Goal: Transaction & Acquisition: Book appointment/travel/reservation

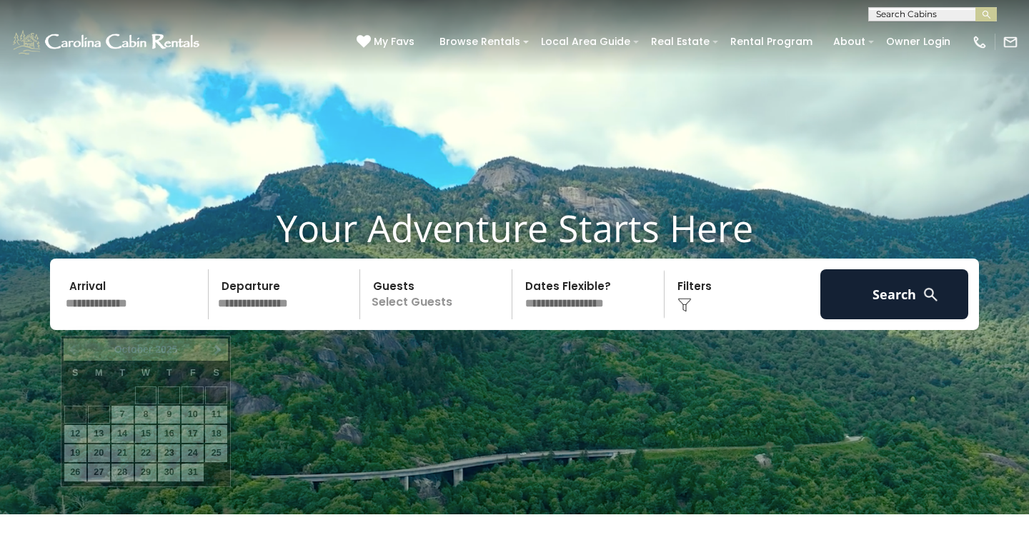
click at [156, 319] on input "text" at bounding box center [135, 294] width 148 height 50
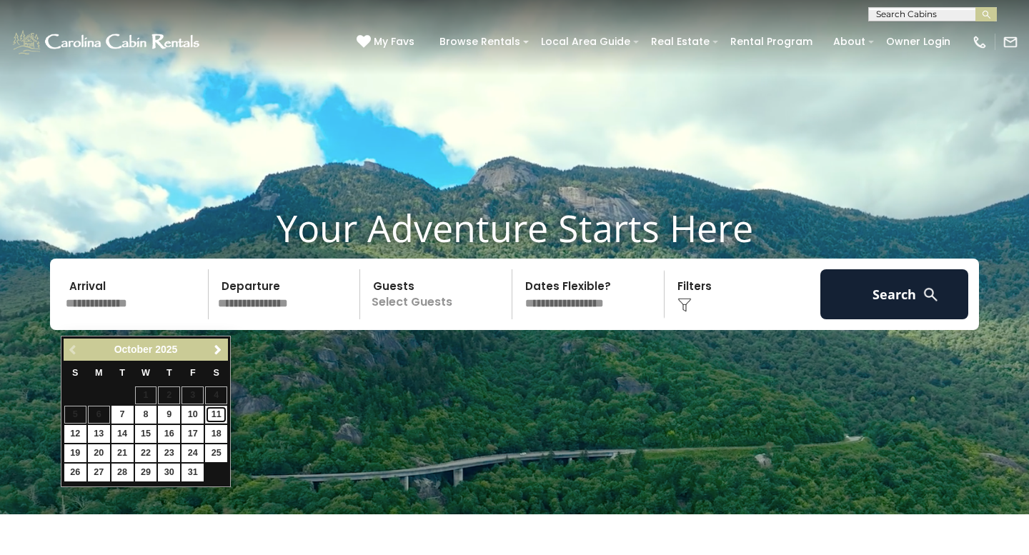
click at [217, 418] on link "11" at bounding box center [216, 415] width 22 height 18
type input "********"
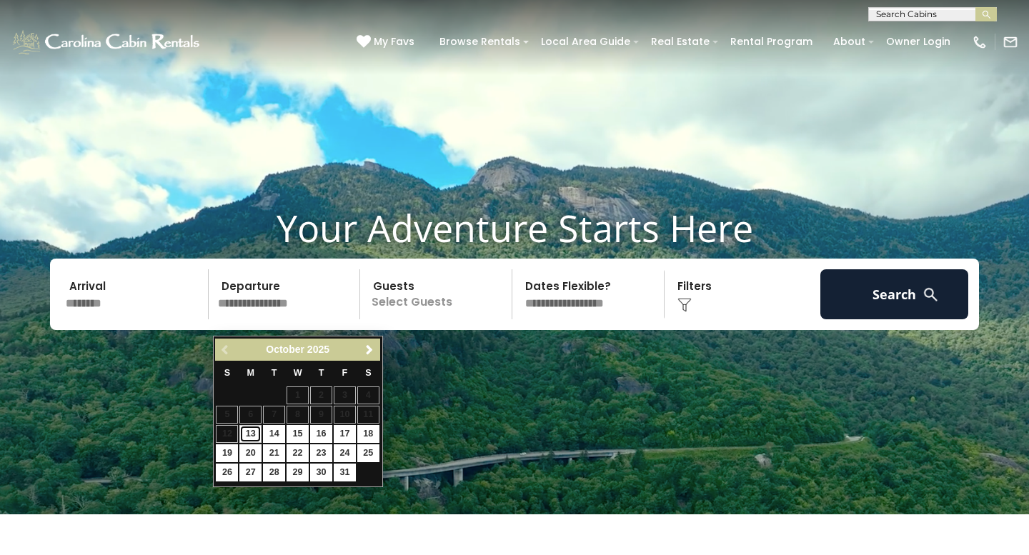
click at [251, 432] on link "13" at bounding box center [250, 434] width 22 height 18
type input "********"
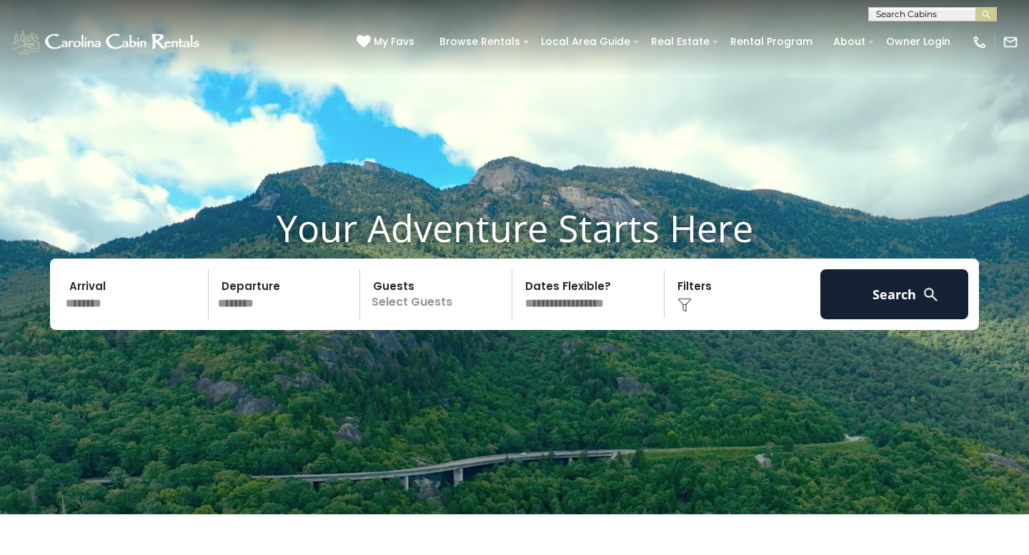
click at [440, 319] on p "Select Guests" at bounding box center [437, 294] width 147 height 50
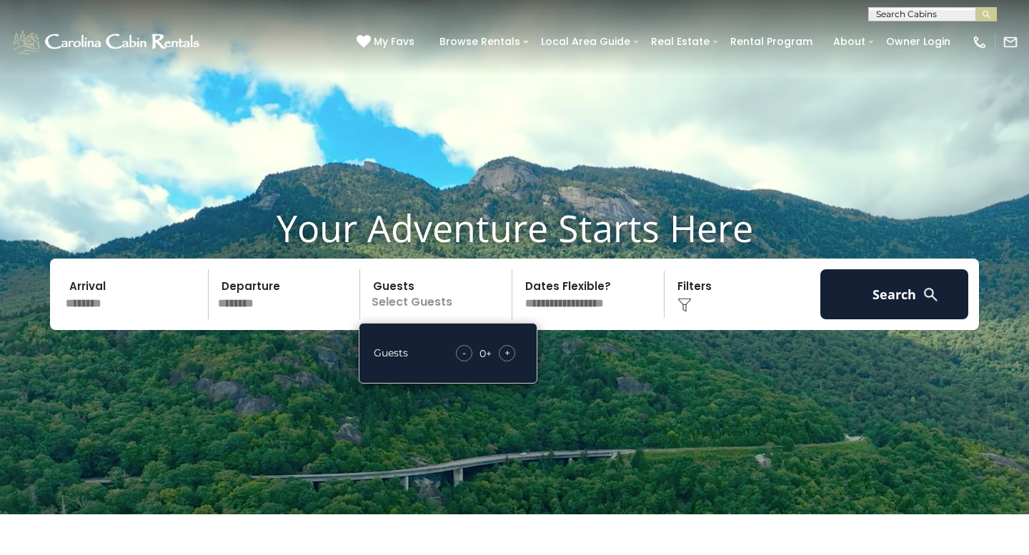
click at [511, 362] on div "+" at bounding box center [507, 353] width 16 height 16
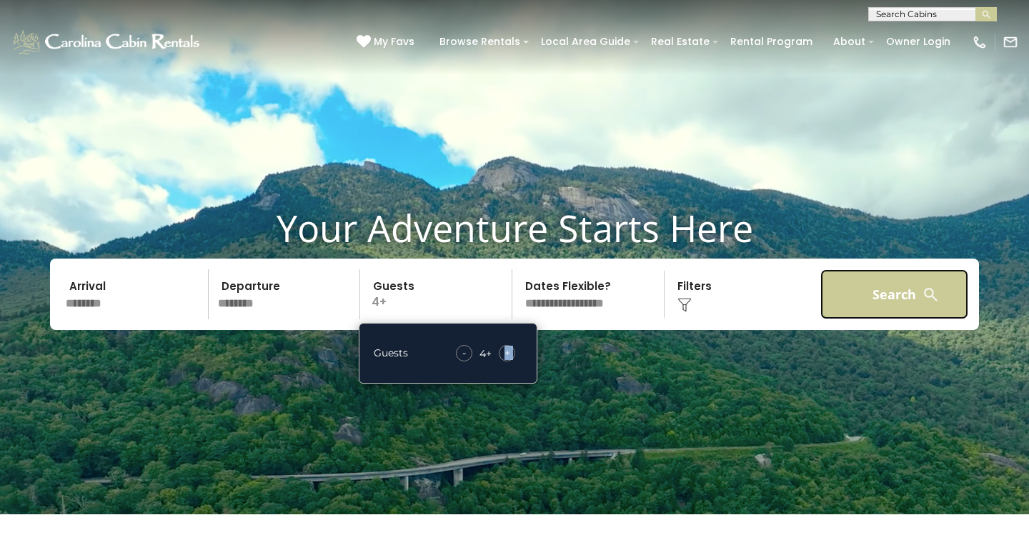
click at [877, 306] on button "Search" at bounding box center [894, 294] width 148 height 50
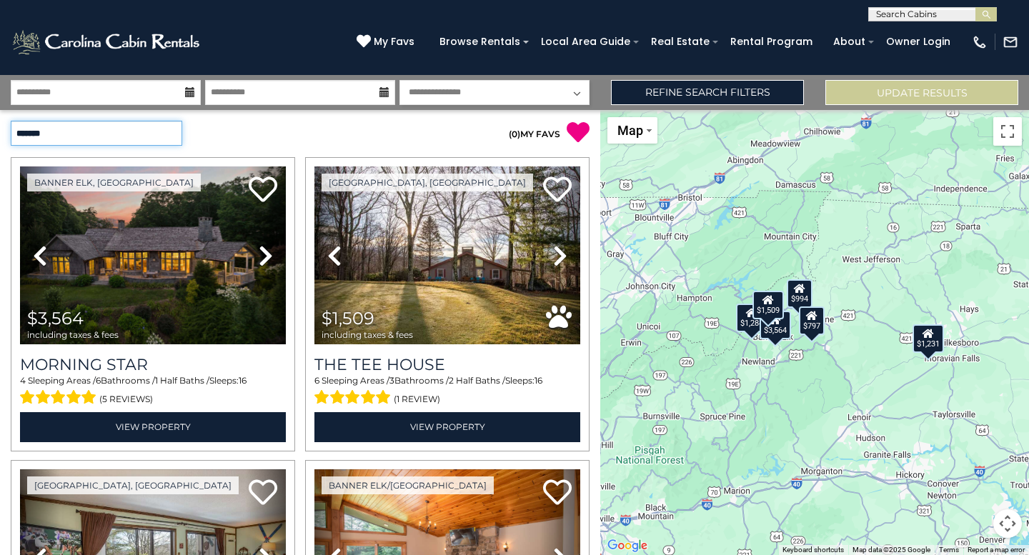
click at [173, 129] on select "**********" at bounding box center [96, 133] width 171 height 25
select select "*********"
click at [11, 121] on select "**********" at bounding box center [96, 133] width 171 height 25
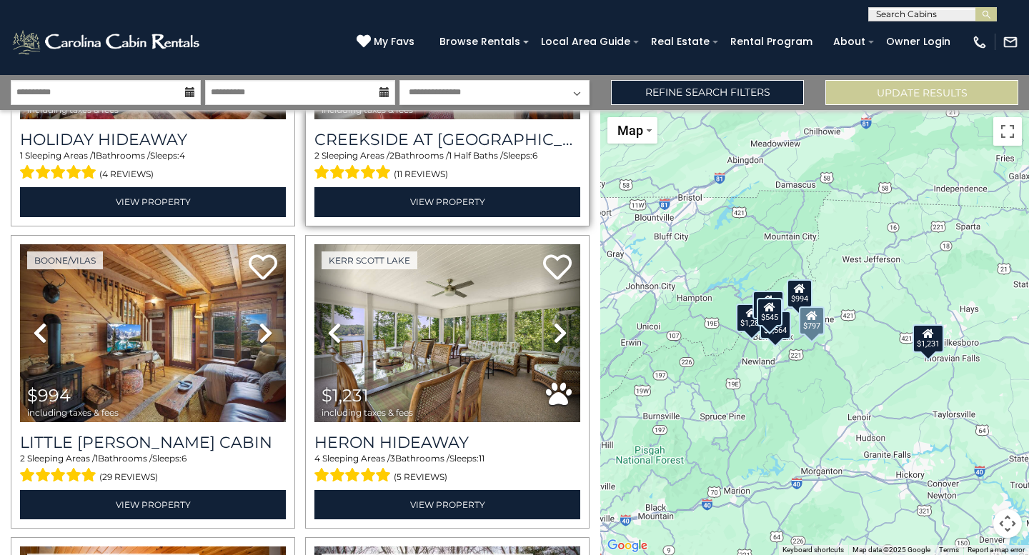
scroll to position [226, 0]
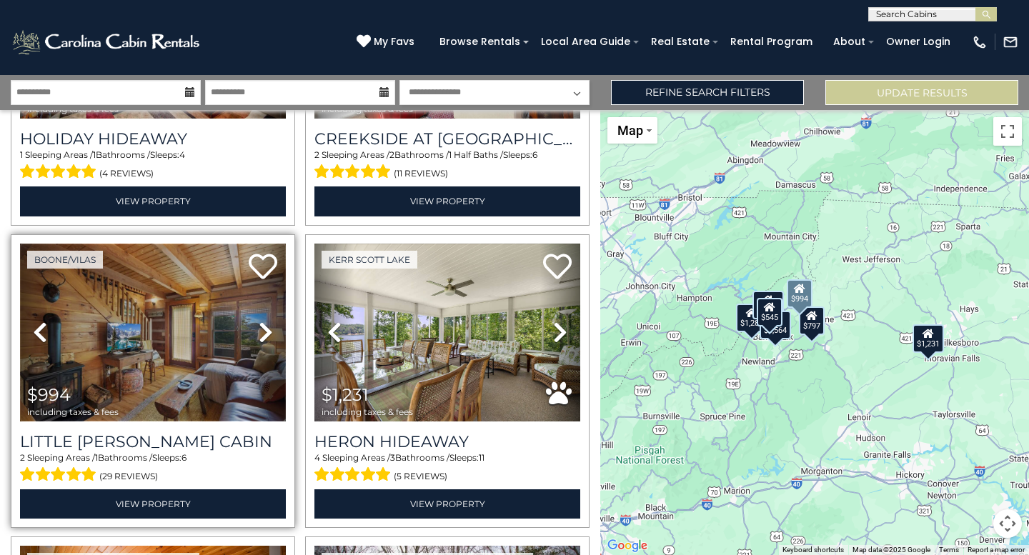
click at [200, 357] on img at bounding box center [153, 333] width 266 height 178
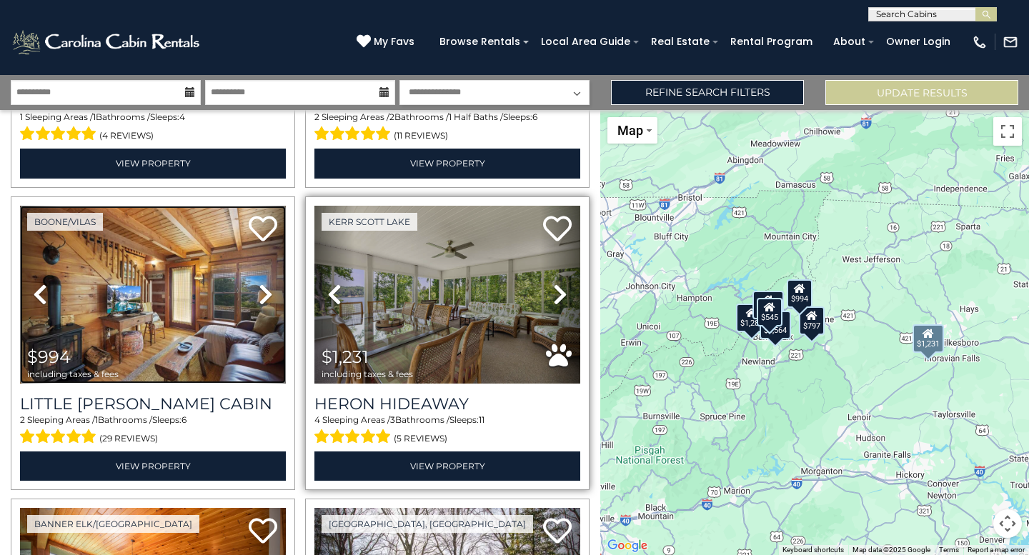
scroll to position [266, 0]
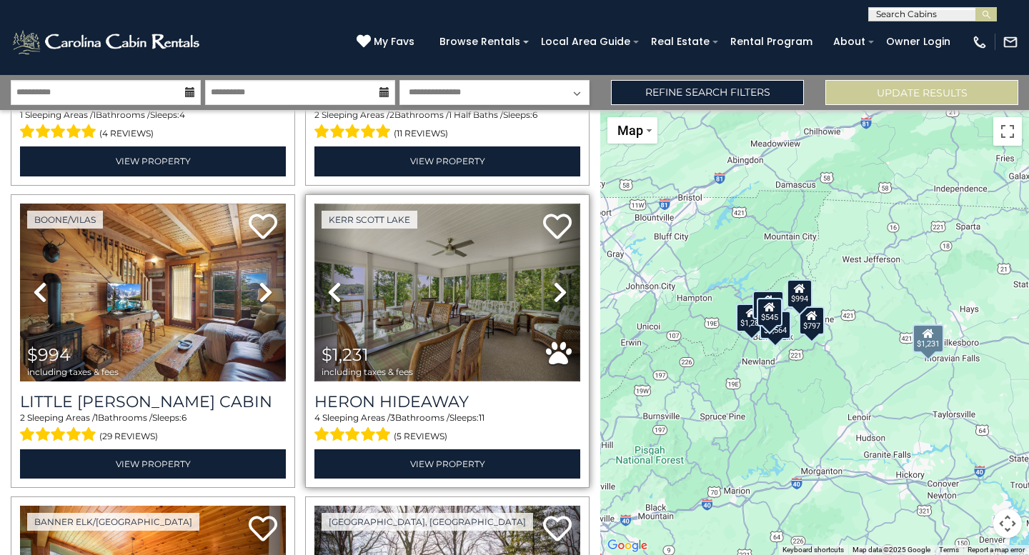
click at [462, 319] on img at bounding box center [447, 293] width 266 height 178
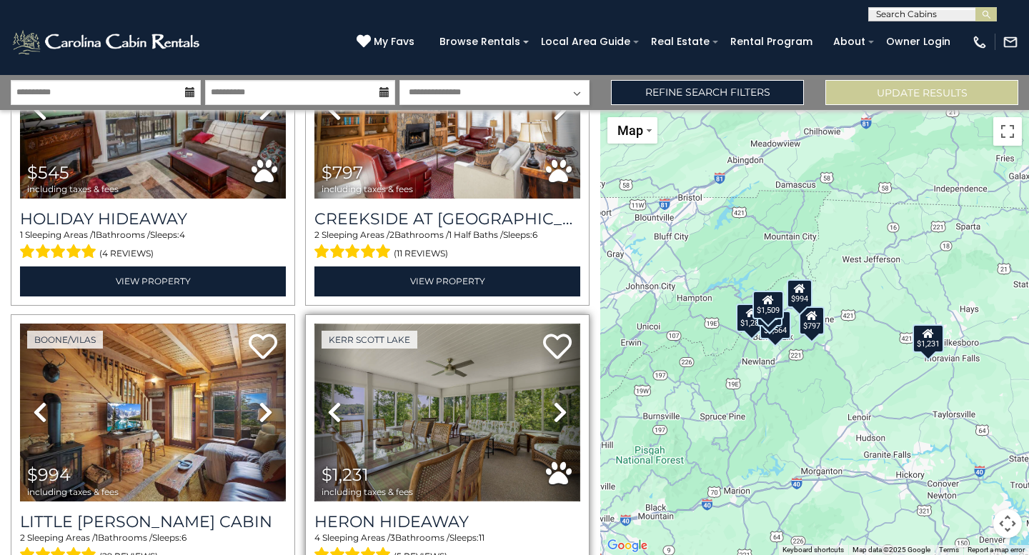
scroll to position [0, 0]
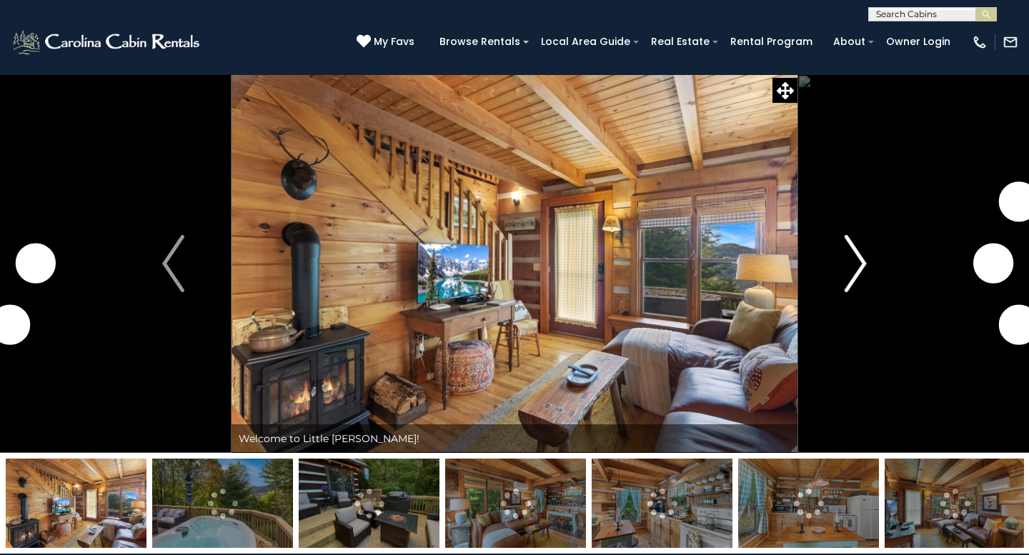
click at [865, 269] on img "Next" at bounding box center [855, 263] width 21 height 57
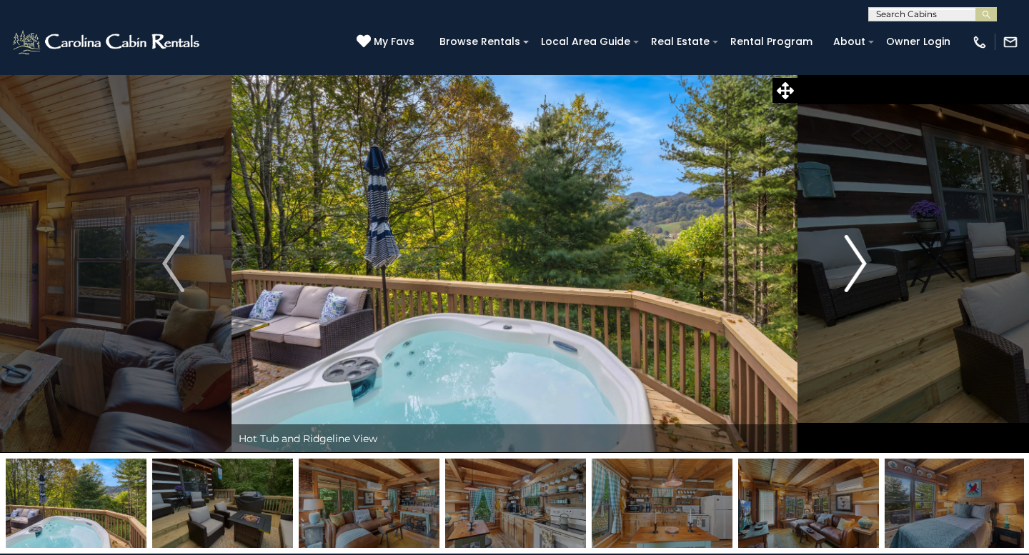
click at [861, 270] on img "Next" at bounding box center [855, 263] width 21 height 57
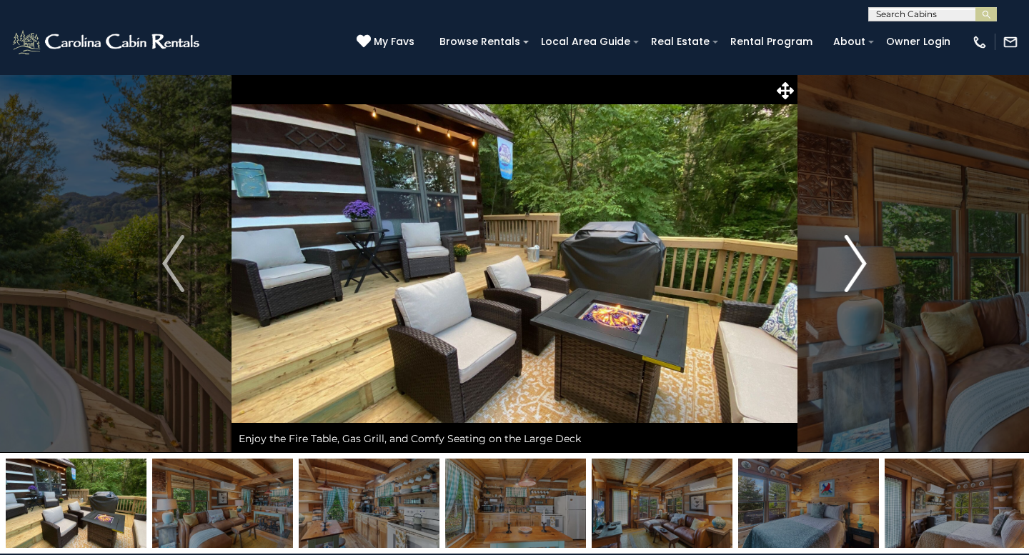
click at [861, 270] on img "Next" at bounding box center [855, 263] width 21 height 57
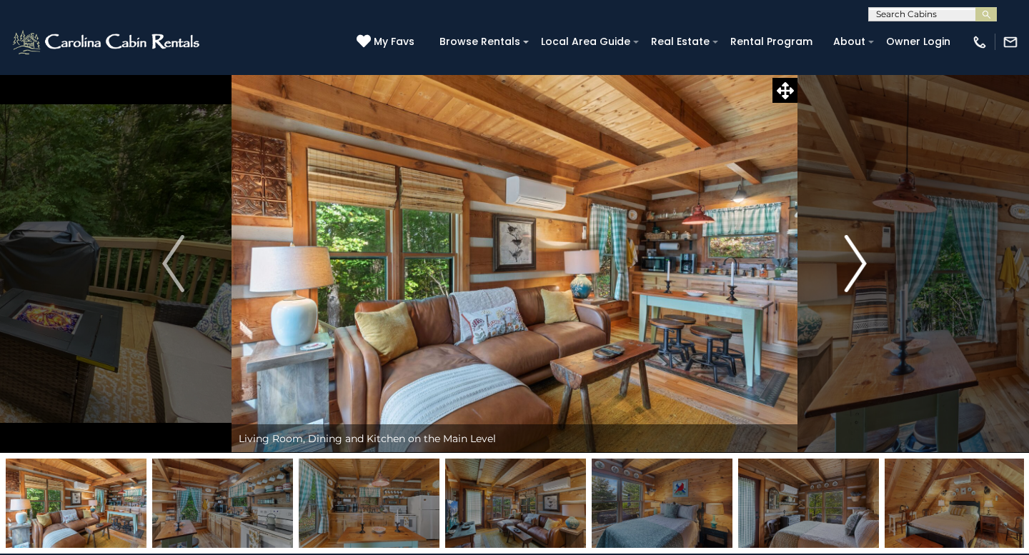
click at [861, 270] on img "Next" at bounding box center [855, 263] width 21 height 57
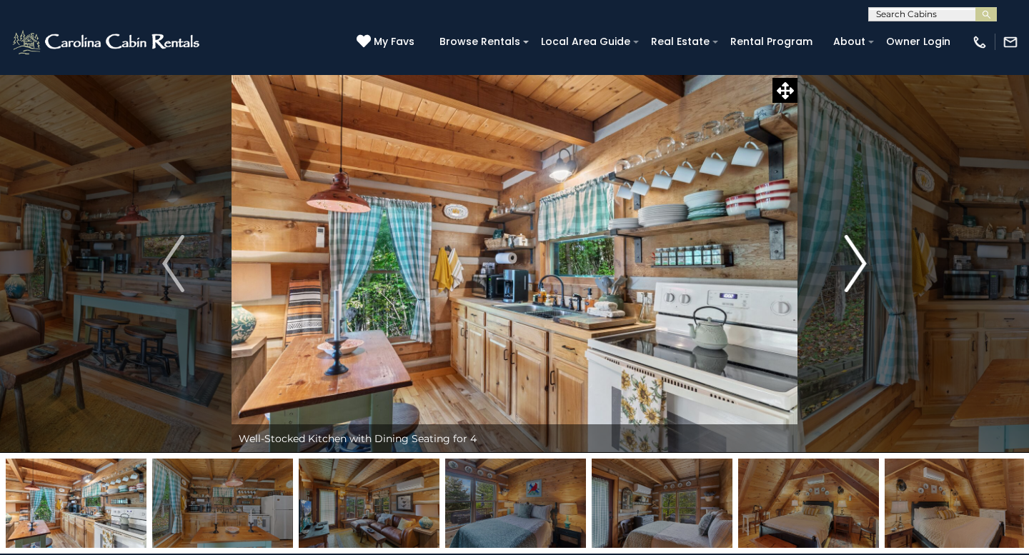
click at [861, 270] on img "Next" at bounding box center [855, 263] width 21 height 57
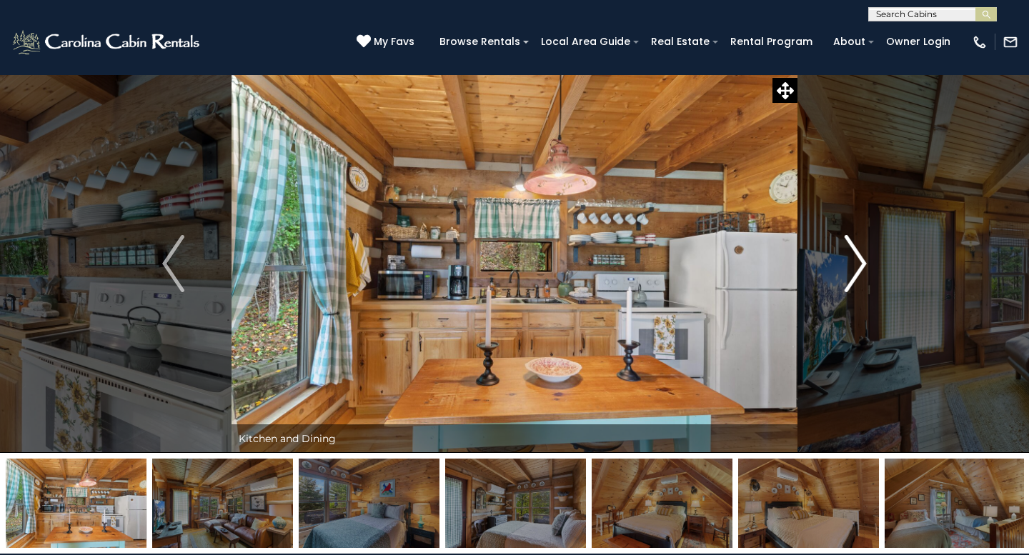
click at [861, 270] on img "Next" at bounding box center [855, 263] width 21 height 57
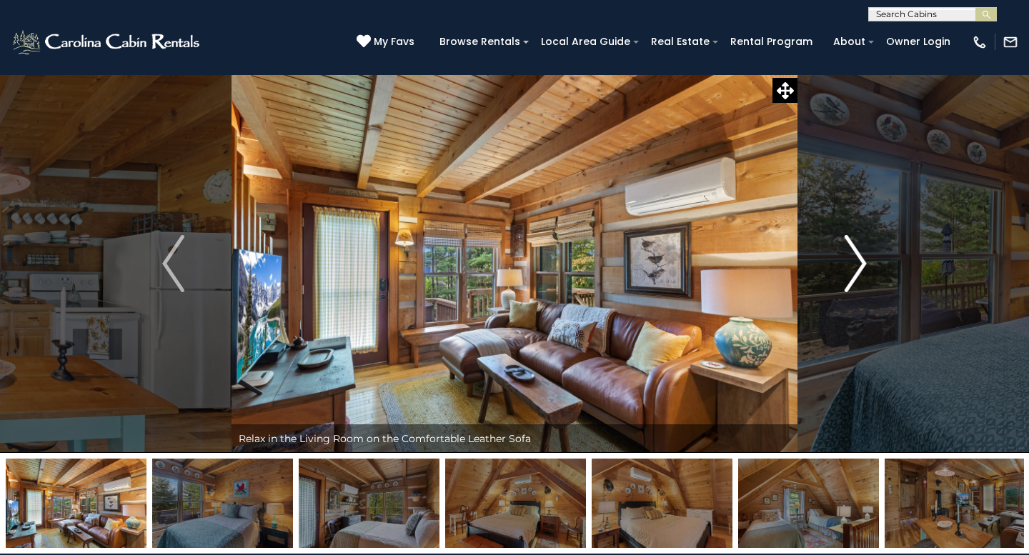
click at [861, 270] on img "Next" at bounding box center [855, 263] width 21 height 57
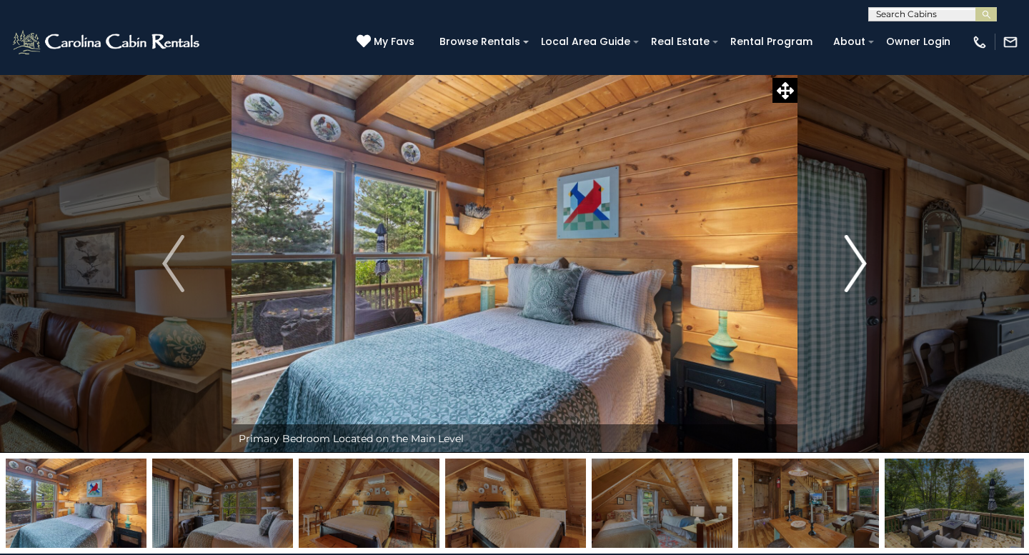
click at [861, 270] on img "Next" at bounding box center [855, 263] width 21 height 57
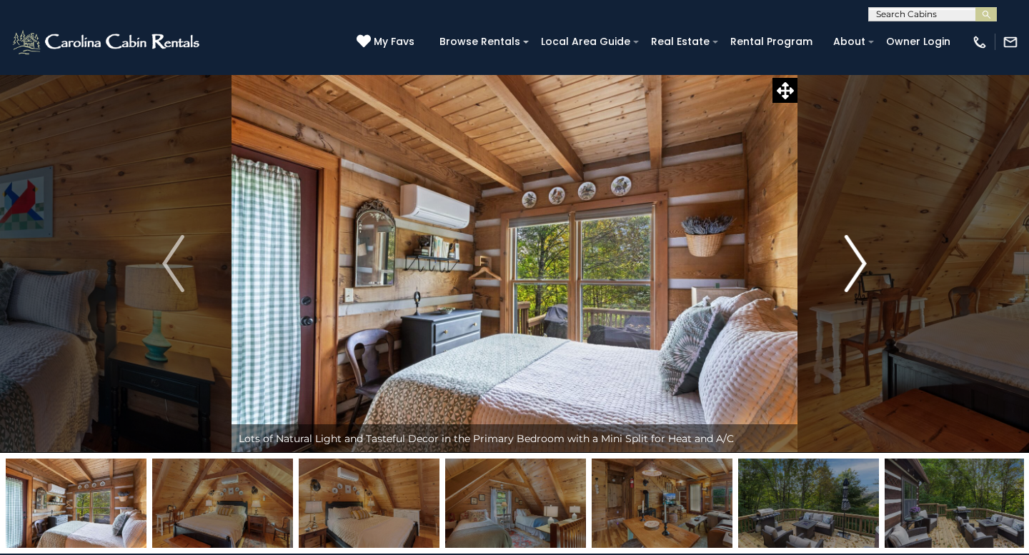
click at [861, 270] on img "Next" at bounding box center [855, 263] width 21 height 57
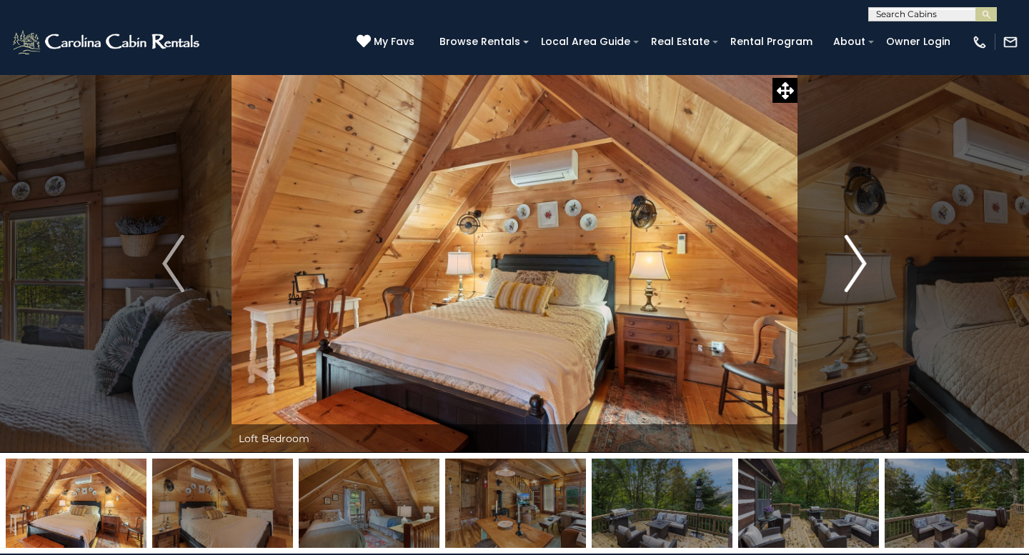
click at [861, 270] on img "Next" at bounding box center [855, 263] width 21 height 57
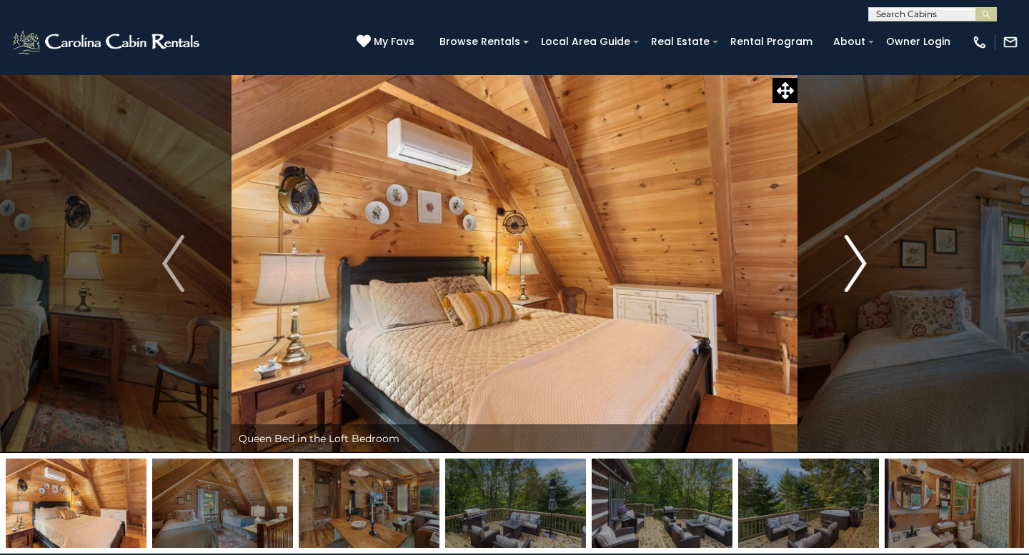
click at [861, 270] on img "Next" at bounding box center [855, 263] width 21 height 57
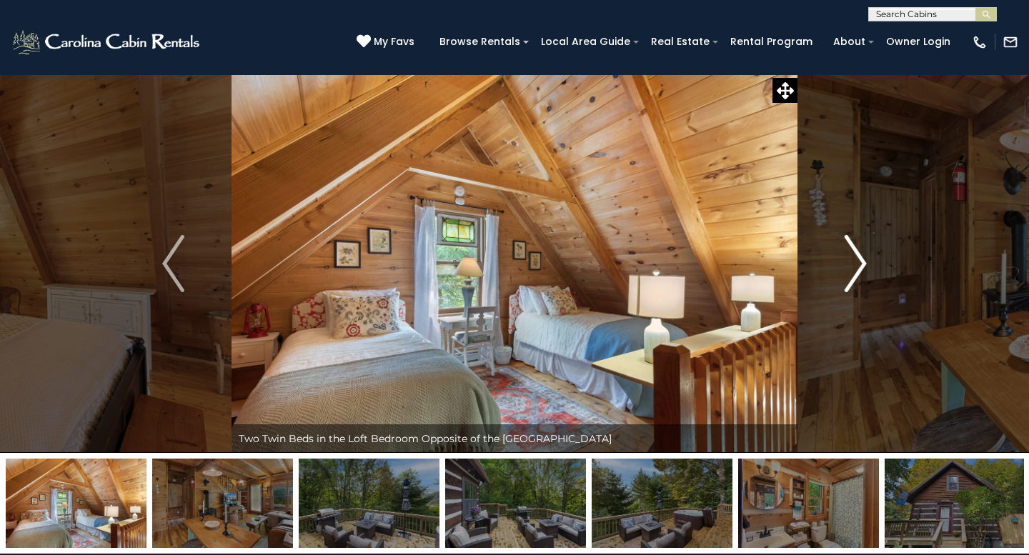
click at [861, 270] on img "Next" at bounding box center [855, 263] width 21 height 57
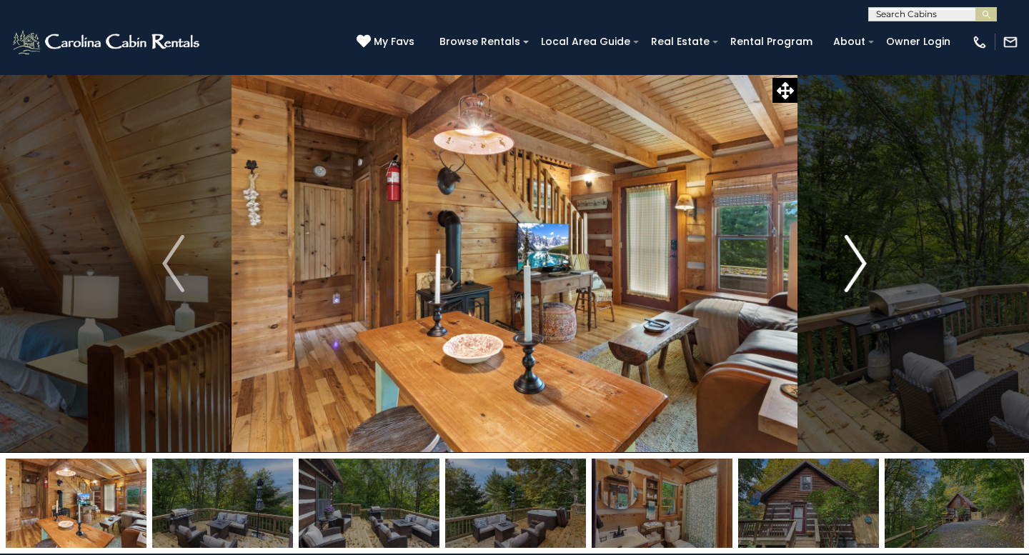
click at [861, 270] on img "Next" at bounding box center [855, 263] width 21 height 57
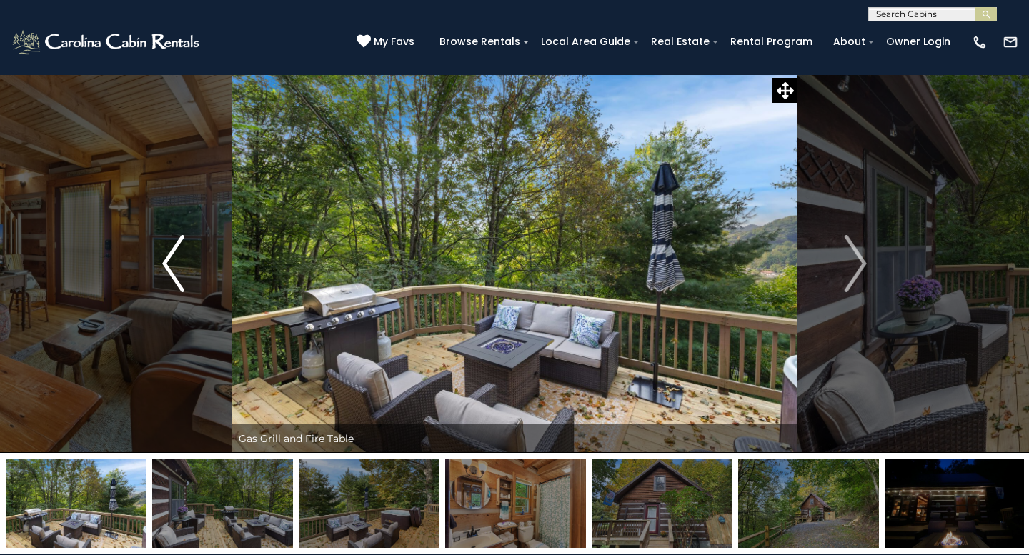
click at [156, 365] on button "Previous" at bounding box center [173, 263] width 116 height 379
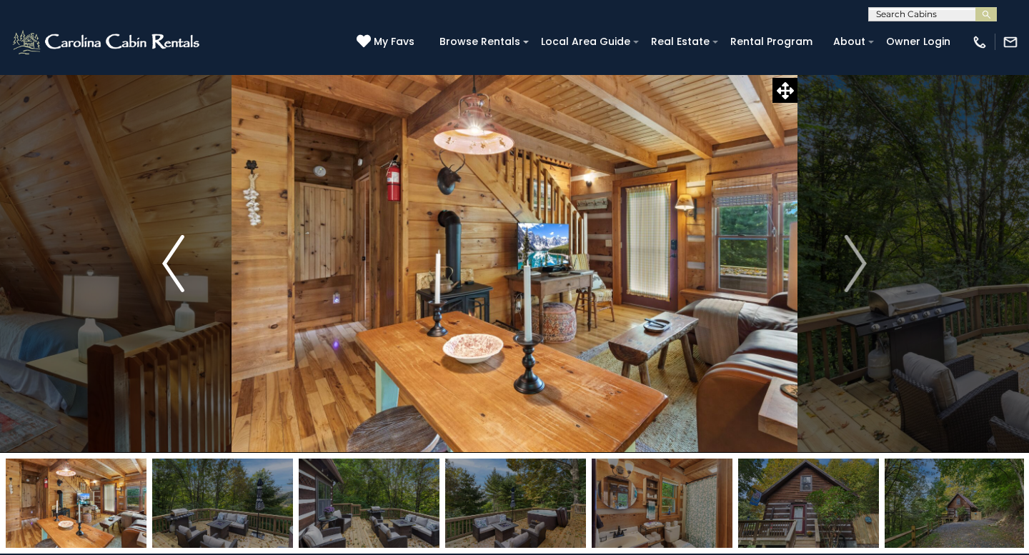
click at [156, 365] on button "Previous" at bounding box center [173, 263] width 116 height 379
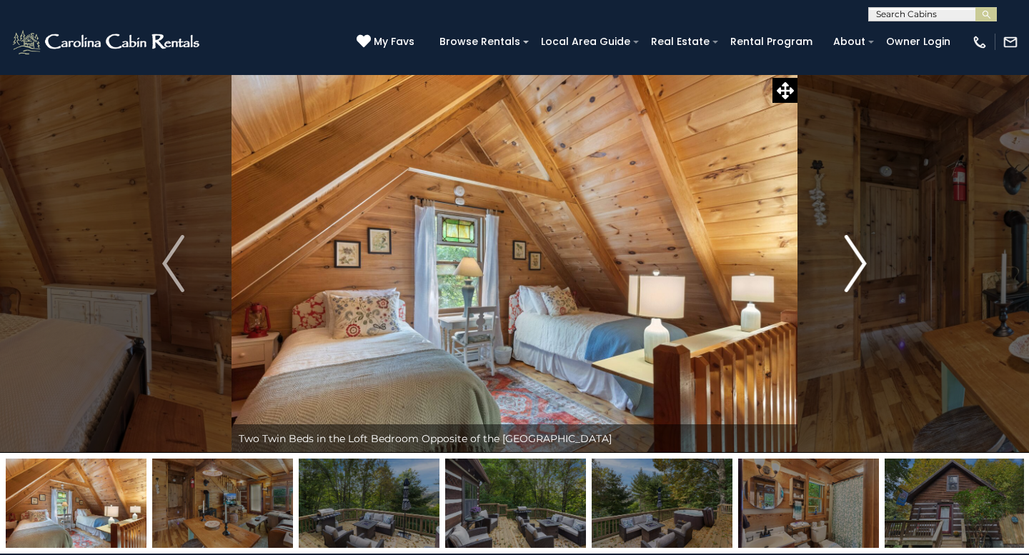
click at [835, 126] on button "Next" at bounding box center [855, 263] width 116 height 379
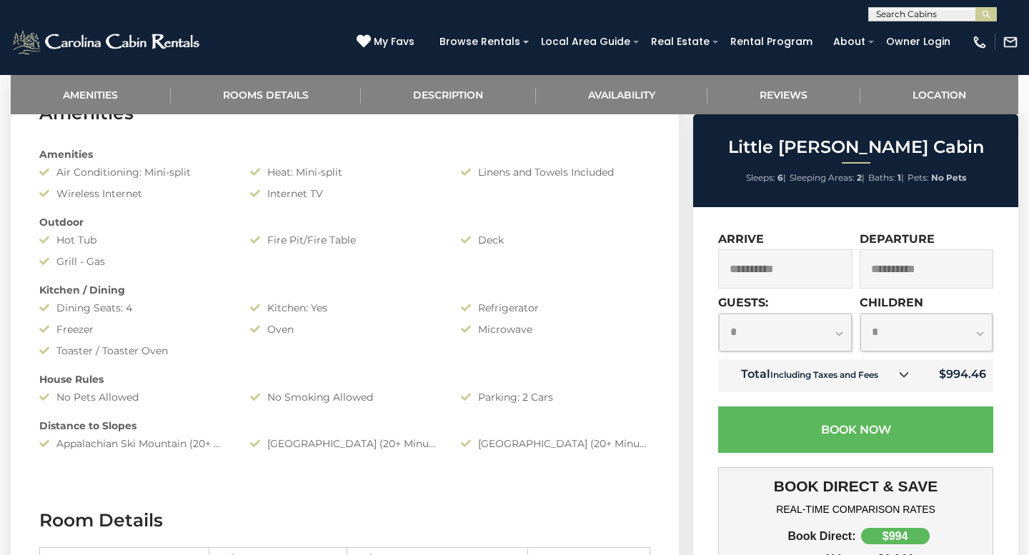
scroll to position [617, 0]
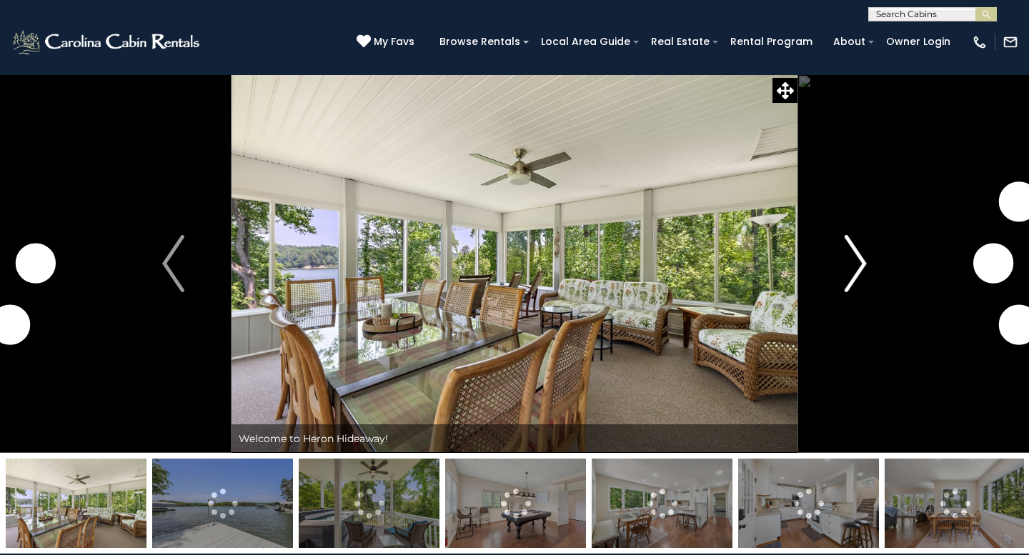
click at [848, 268] on img "Next" at bounding box center [855, 263] width 21 height 57
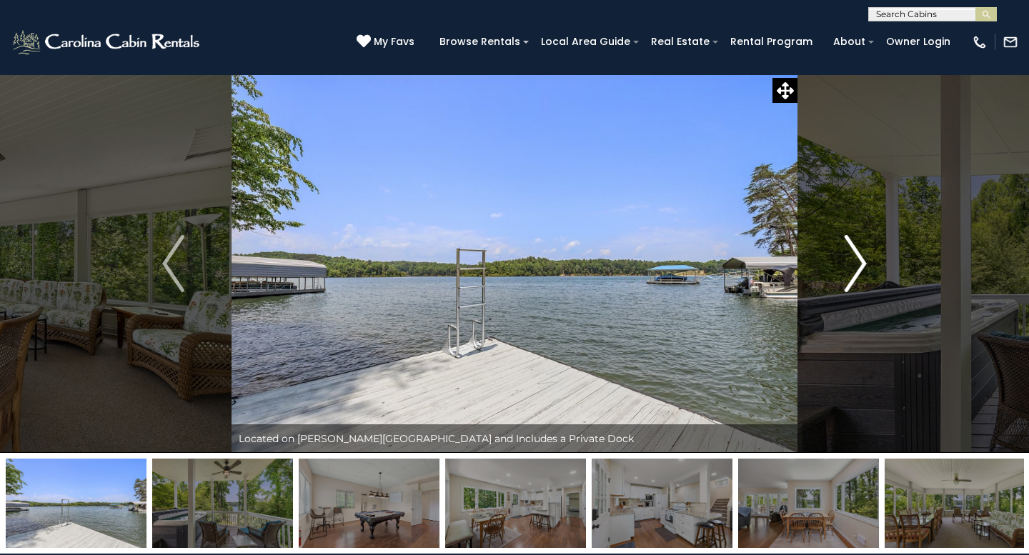
click at [853, 269] on img "Next" at bounding box center [855, 263] width 21 height 57
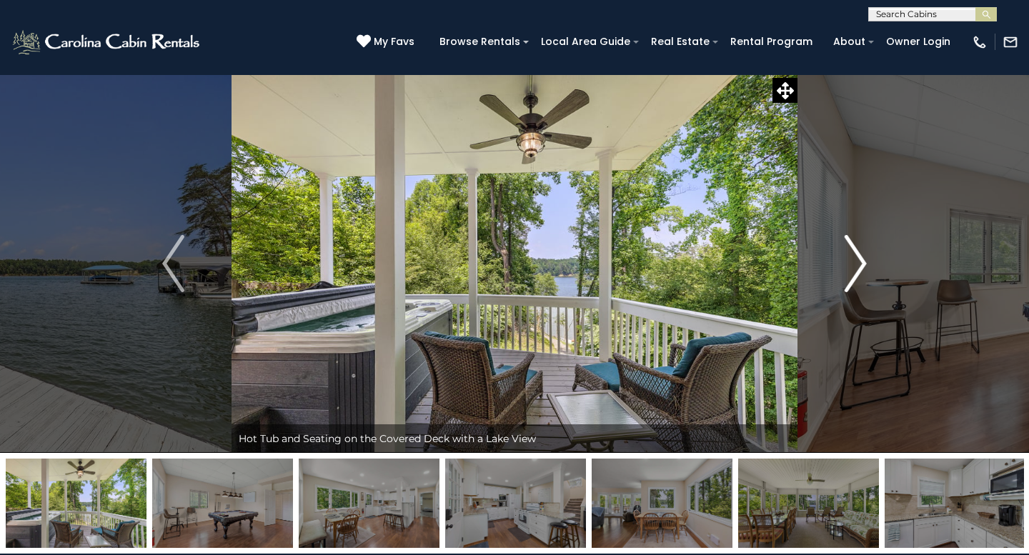
click at [853, 269] on img "Next" at bounding box center [855, 263] width 21 height 57
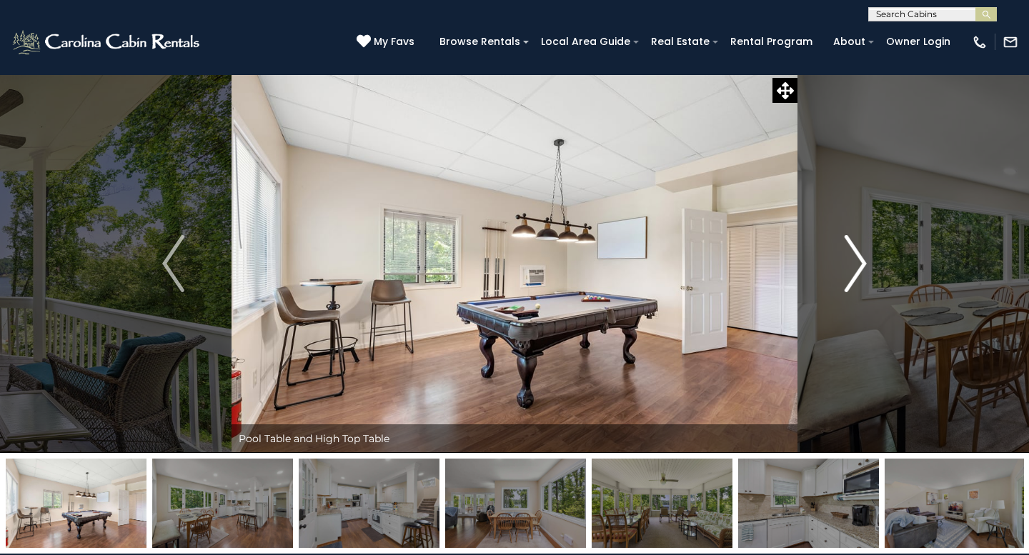
click at [853, 269] on img "Next" at bounding box center [855, 263] width 21 height 57
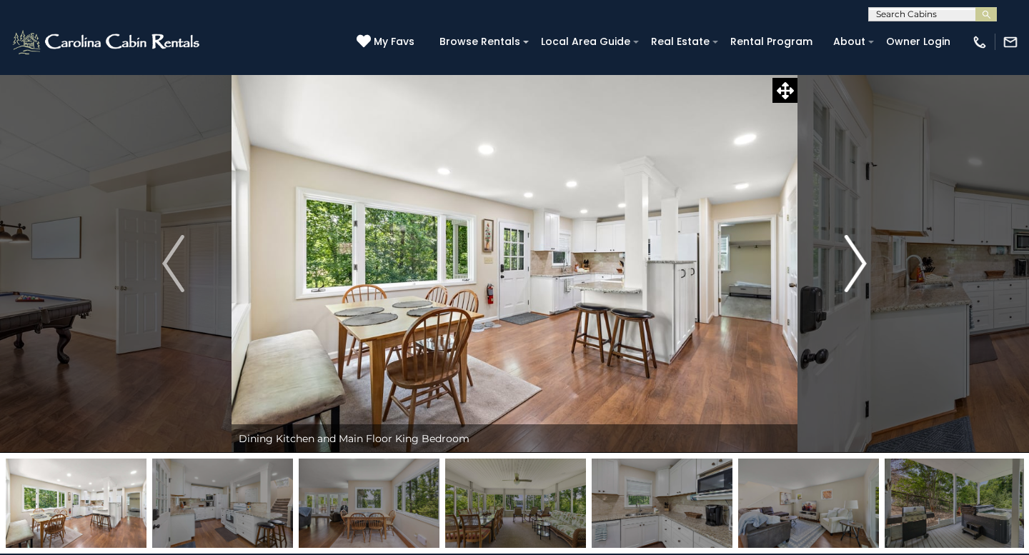
click at [853, 269] on img "Next" at bounding box center [855, 263] width 21 height 57
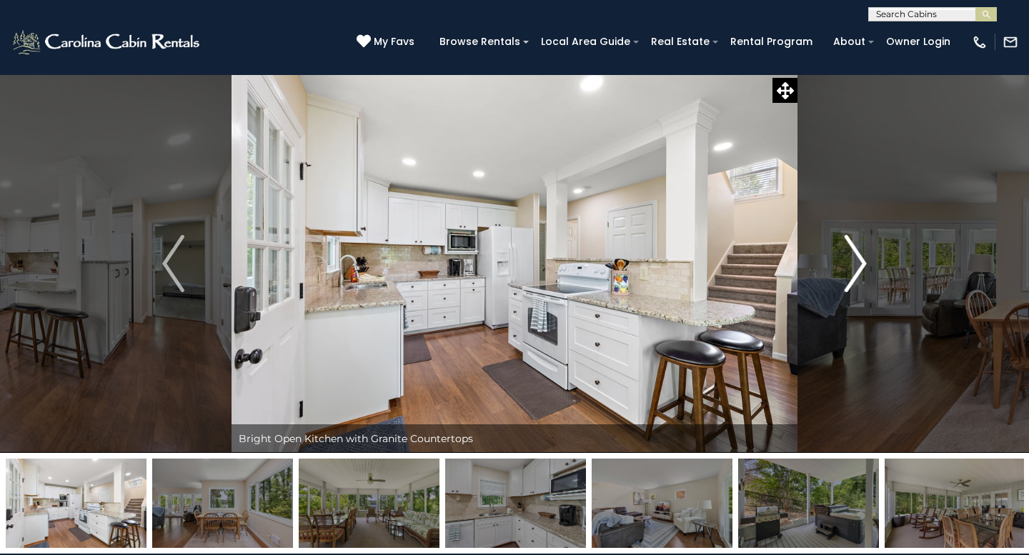
click at [853, 269] on img "Next" at bounding box center [855, 263] width 21 height 57
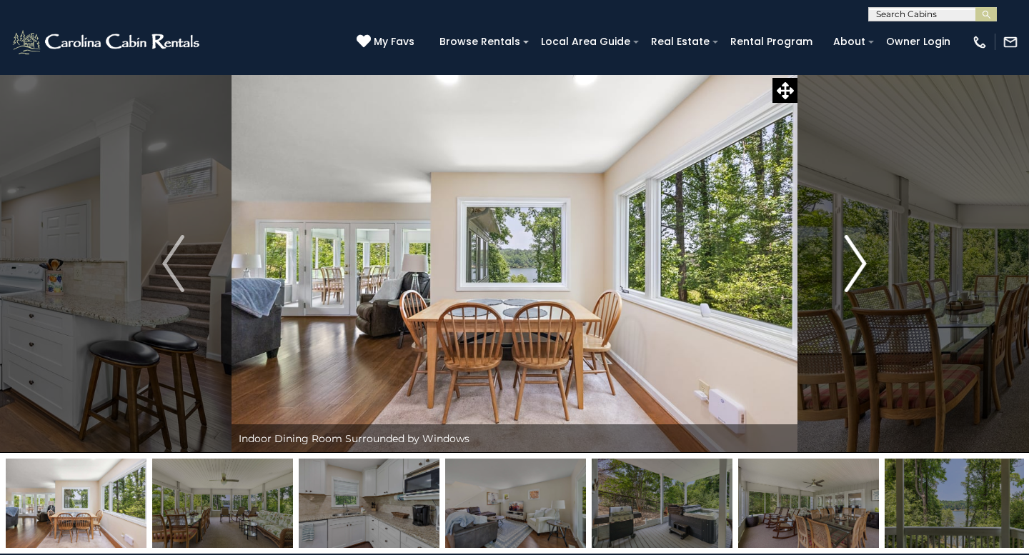
click at [853, 269] on img "Next" at bounding box center [855, 263] width 21 height 57
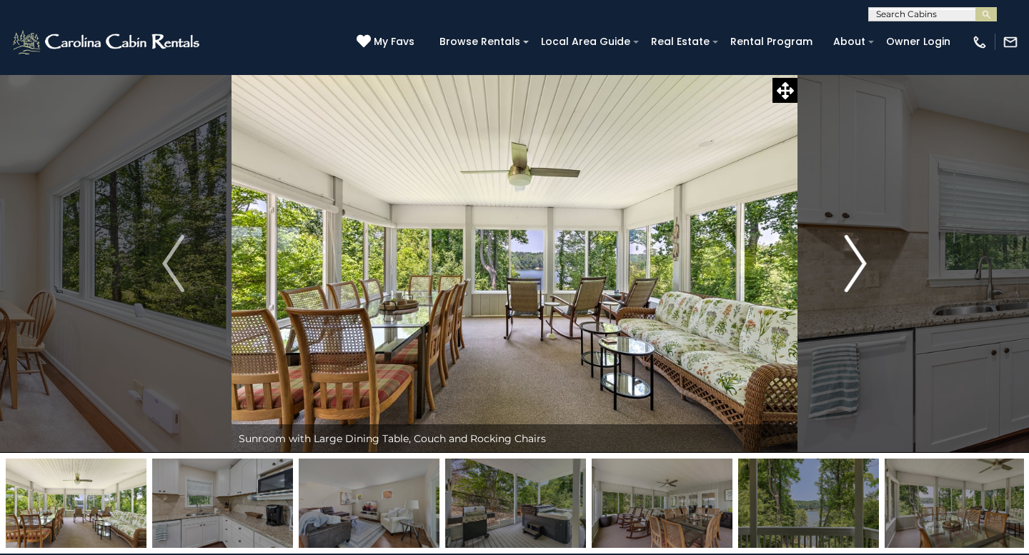
click at [853, 269] on img "Next" at bounding box center [855, 263] width 21 height 57
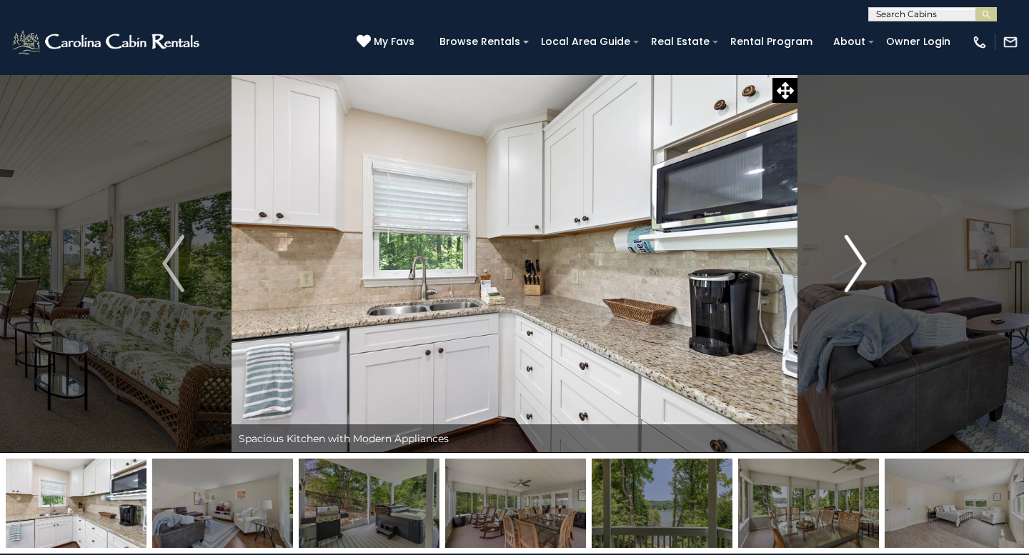
click at [853, 269] on img "Next" at bounding box center [855, 263] width 21 height 57
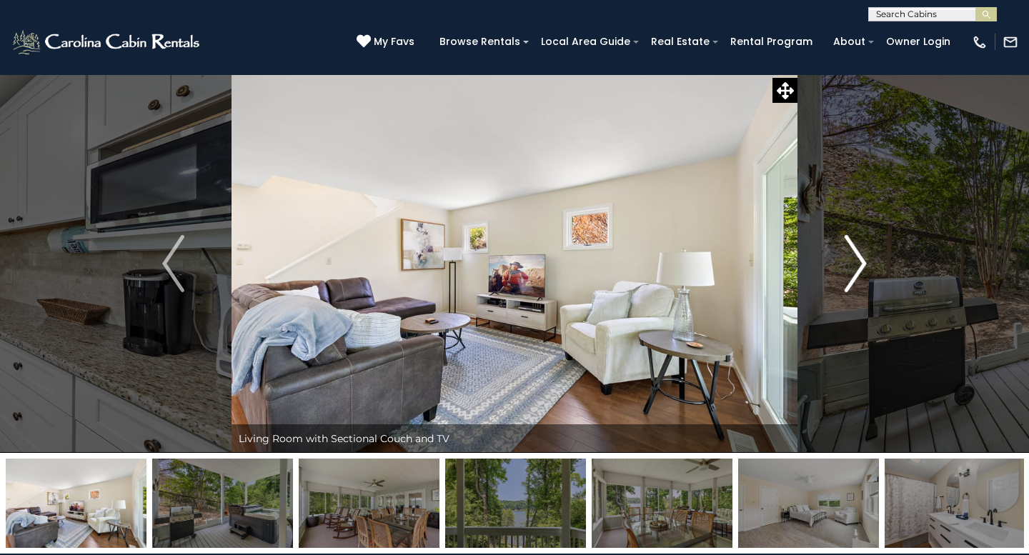
click at [853, 269] on img "Next" at bounding box center [855, 263] width 21 height 57
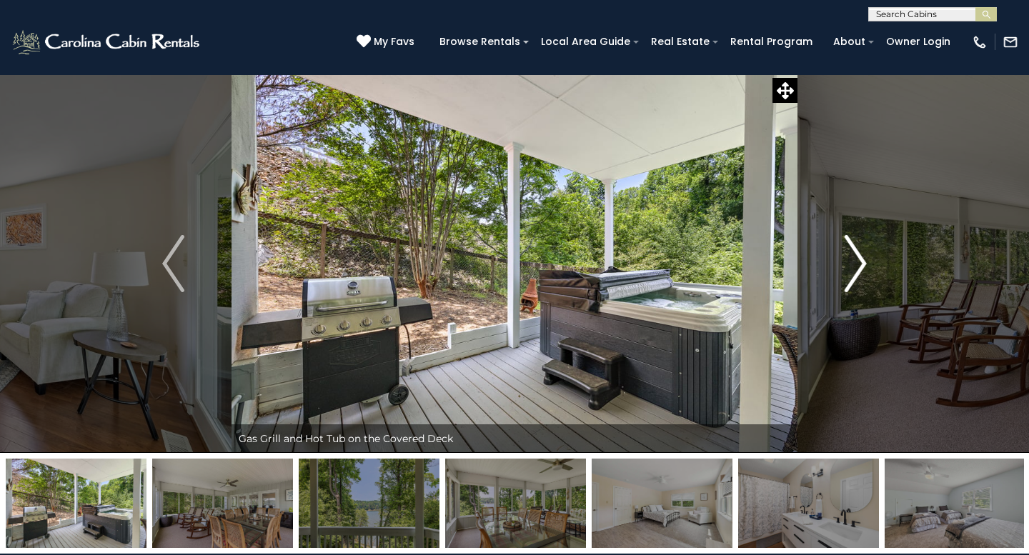
click at [853, 269] on img "Next" at bounding box center [855, 263] width 21 height 57
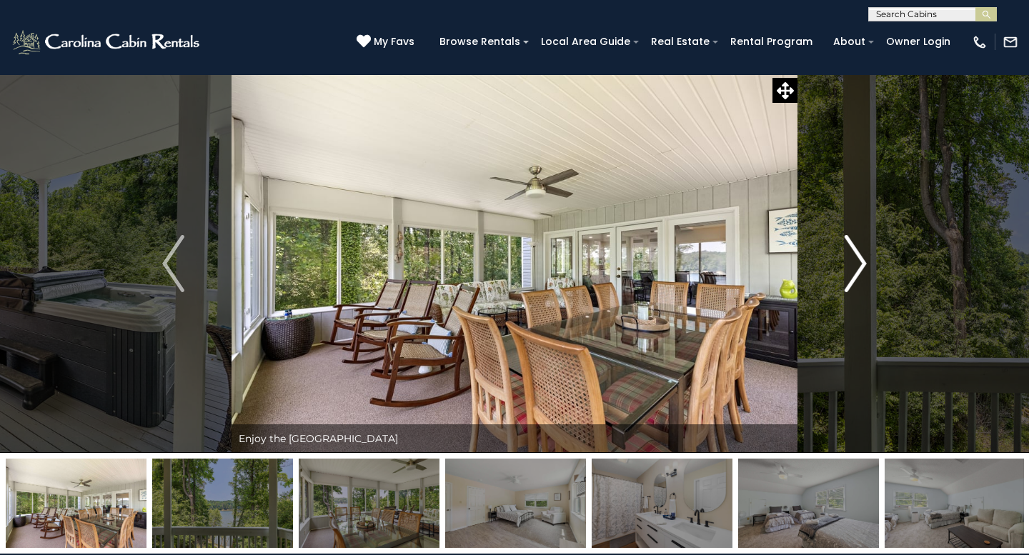
click at [853, 269] on img "Next" at bounding box center [855, 263] width 21 height 57
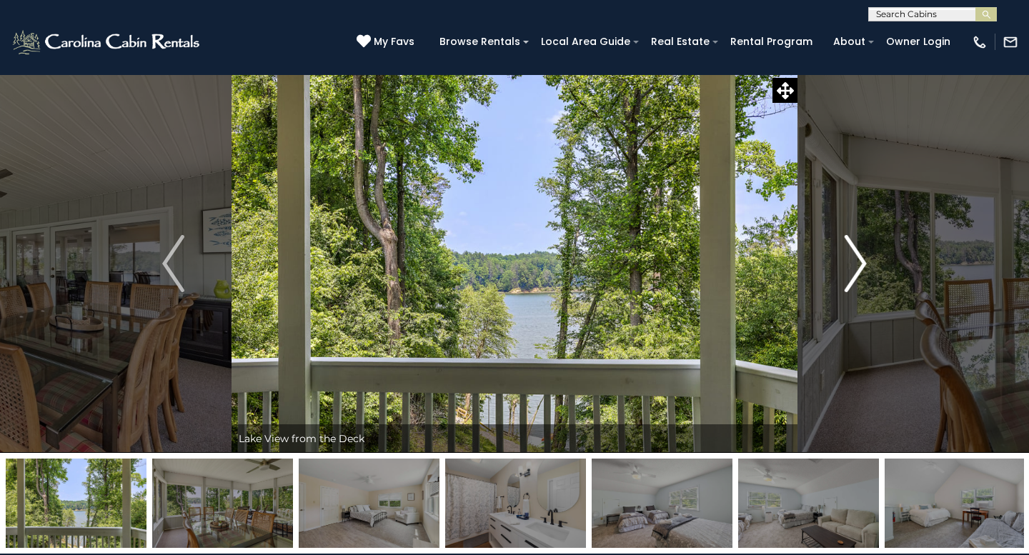
click at [853, 269] on img "Next" at bounding box center [855, 263] width 21 height 57
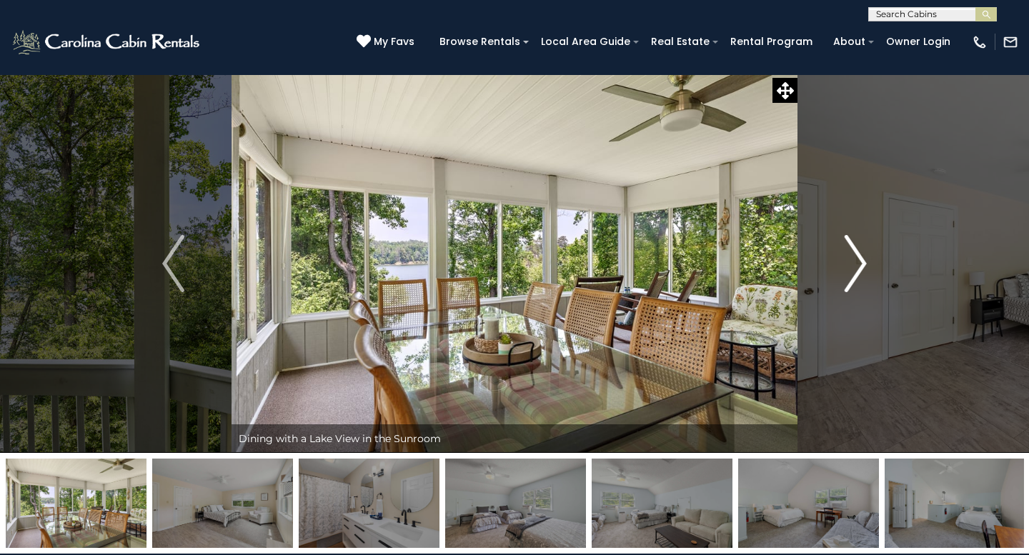
click at [853, 269] on img "Next" at bounding box center [855, 263] width 21 height 57
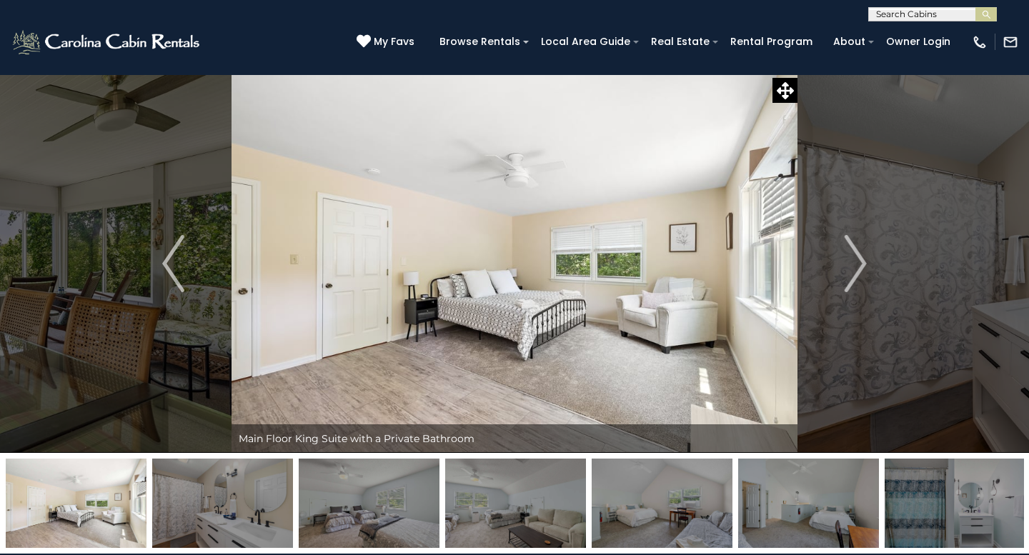
click at [145, 188] on button "Previous" at bounding box center [173, 263] width 116 height 379
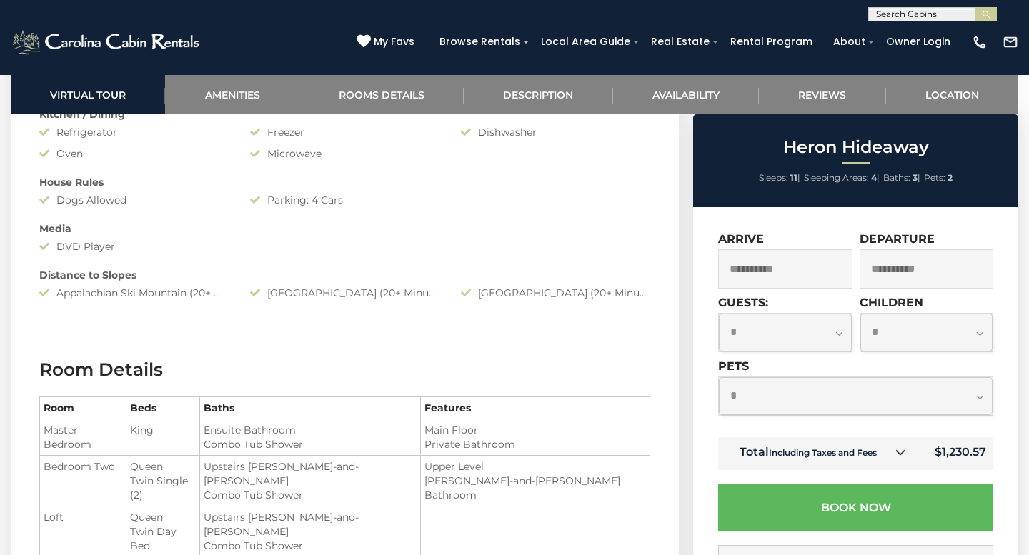
scroll to position [1166, 0]
